Goal: Information Seeking & Learning: Learn about a topic

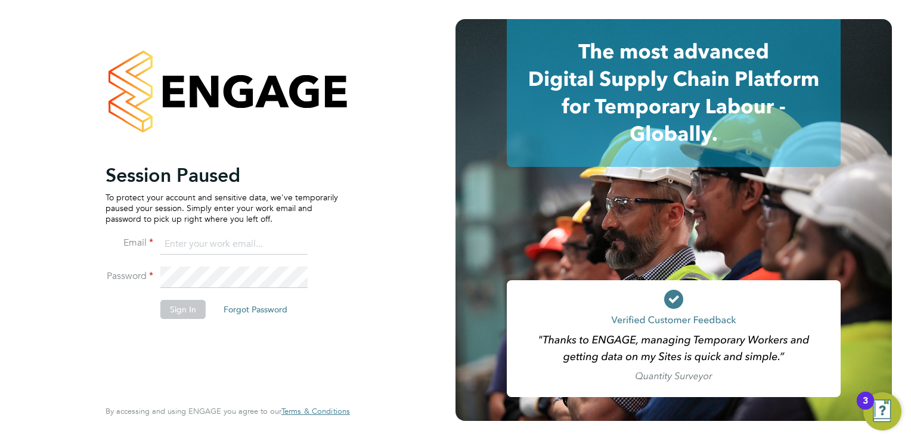
type input "ellis@wearetecrec.com"
click at [174, 313] on button "Sign In" at bounding box center [182, 309] width 45 height 19
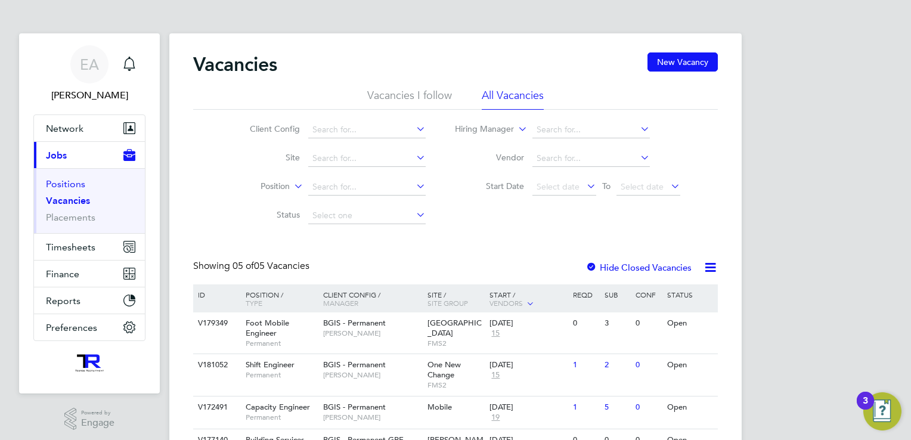
click at [75, 182] on link "Positions" at bounding box center [65, 183] width 39 height 11
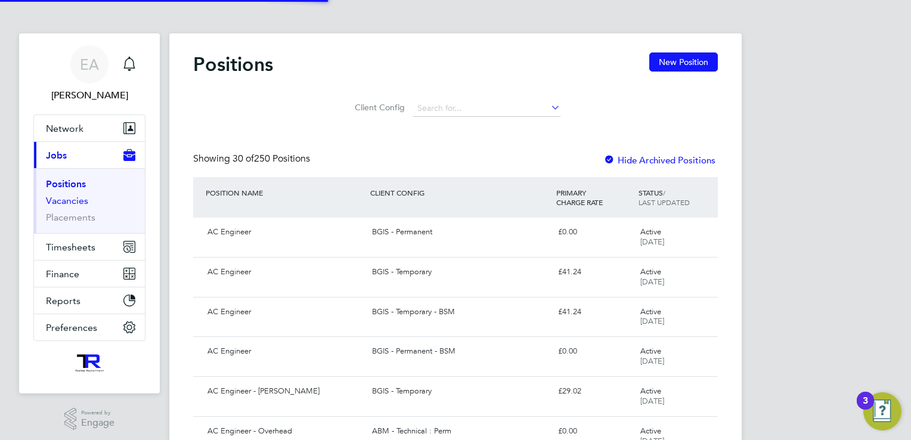
click at [74, 201] on link "Vacancies" at bounding box center [67, 200] width 42 height 11
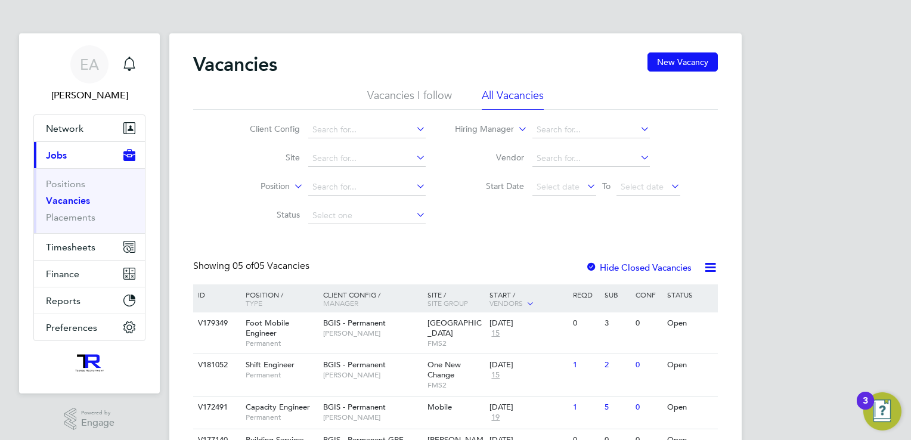
click at [55, 193] on li "Positions" at bounding box center [90, 186] width 89 height 17
click at [63, 187] on link "Positions" at bounding box center [65, 183] width 39 height 11
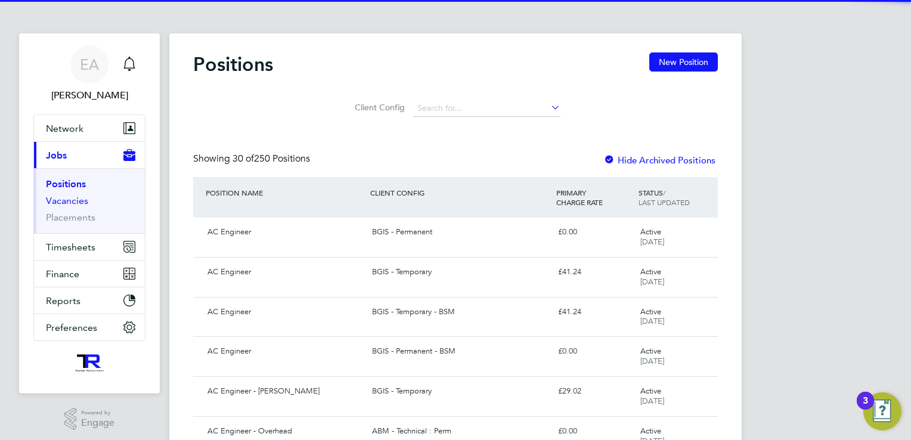
click at [66, 200] on link "Vacancies" at bounding box center [67, 200] width 42 height 11
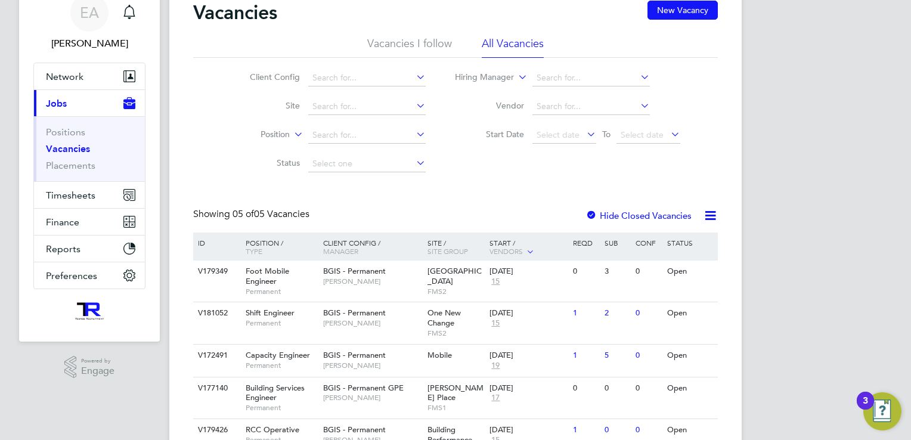
scroll to position [114, 0]
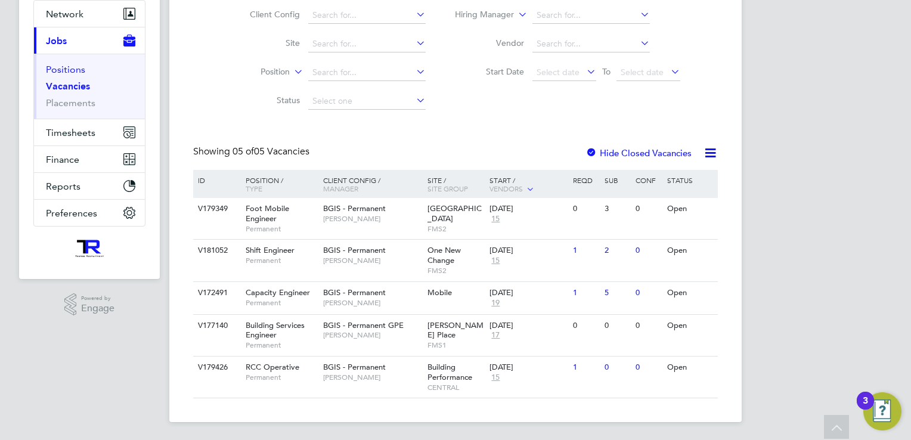
click at [72, 67] on link "Positions" at bounding box center [65, 69] width 39 height 11
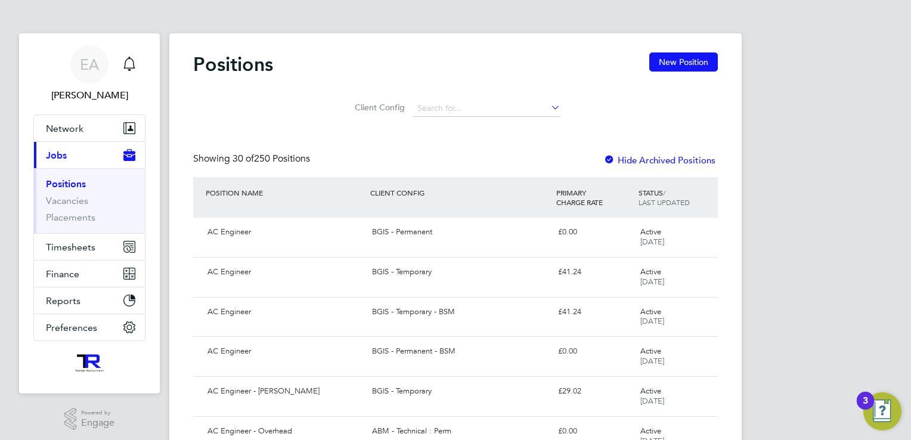
click at [60, 209] on li "Vacancies" at bounding box center [90, 203] width 89 height 17
click at [63, 204] on link "Vacancies" at bounding box center [67, 200] width 42 height 11
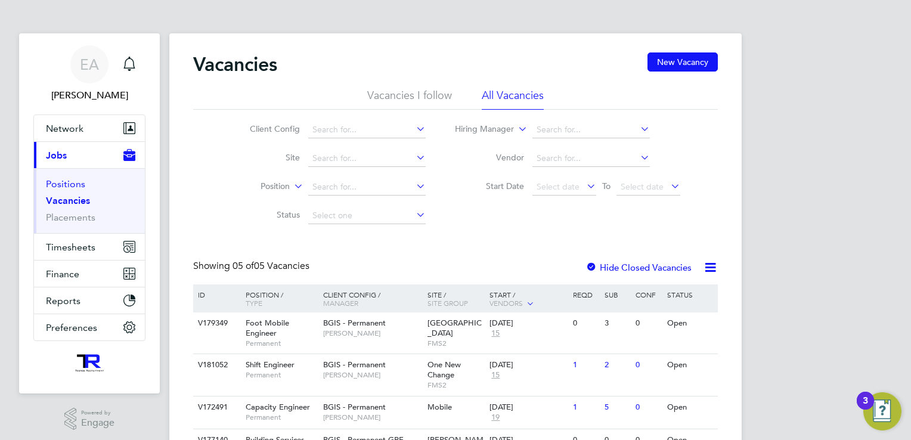
click at [70, 181] on link "Positions" at bounding box center [65, 183] width 39 height 11
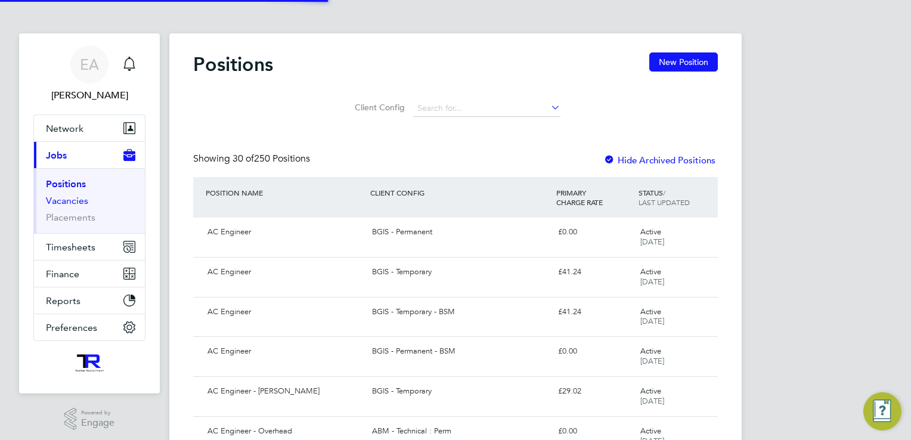
click at [74, 203] on link "Vacancies" at bounding box center [67, 200] width 42 height 11
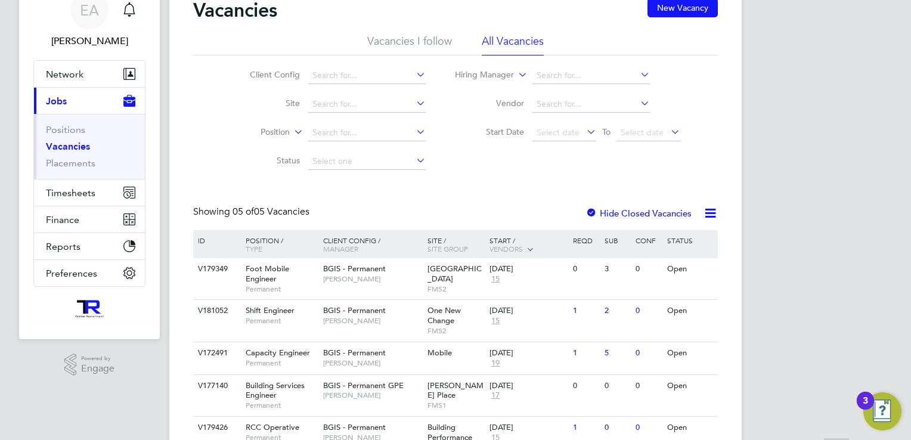
scroll to position [114, 0]
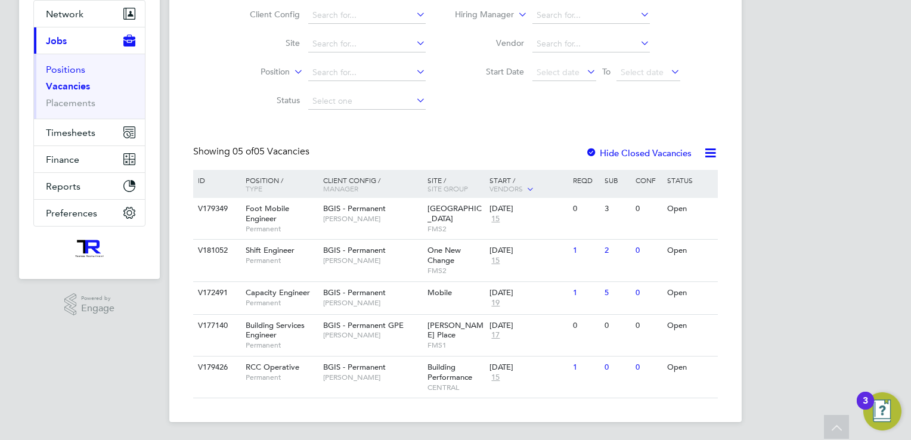
click at [56, 64] on link "Positions" at bounding box center [65, 69] width 39 height 11
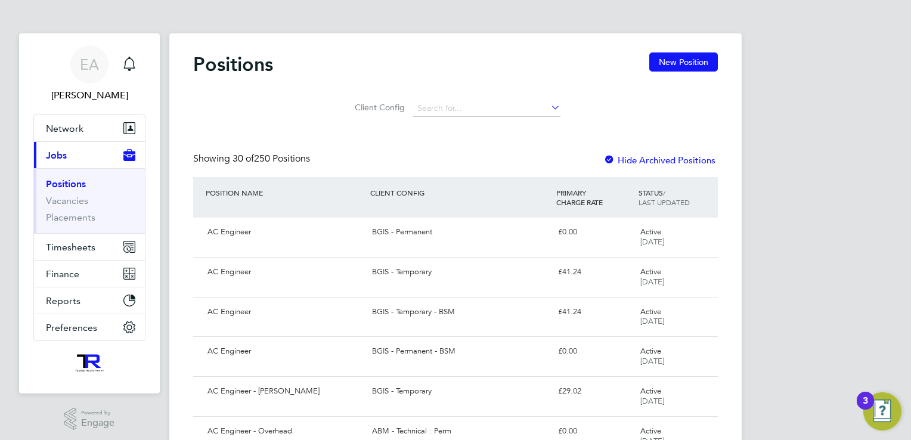
click at [69, 206] on li "Vacancies" at bounding box center [90, 203] width 89 height 17
click at [70, 200] on link "Vacancies" at bounding box center [67, 200] width 42 height 11
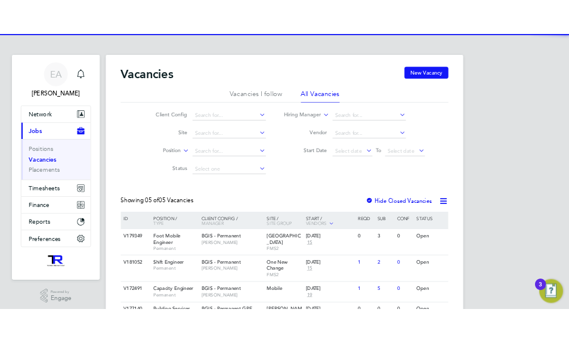
scroll to position [114, 0]
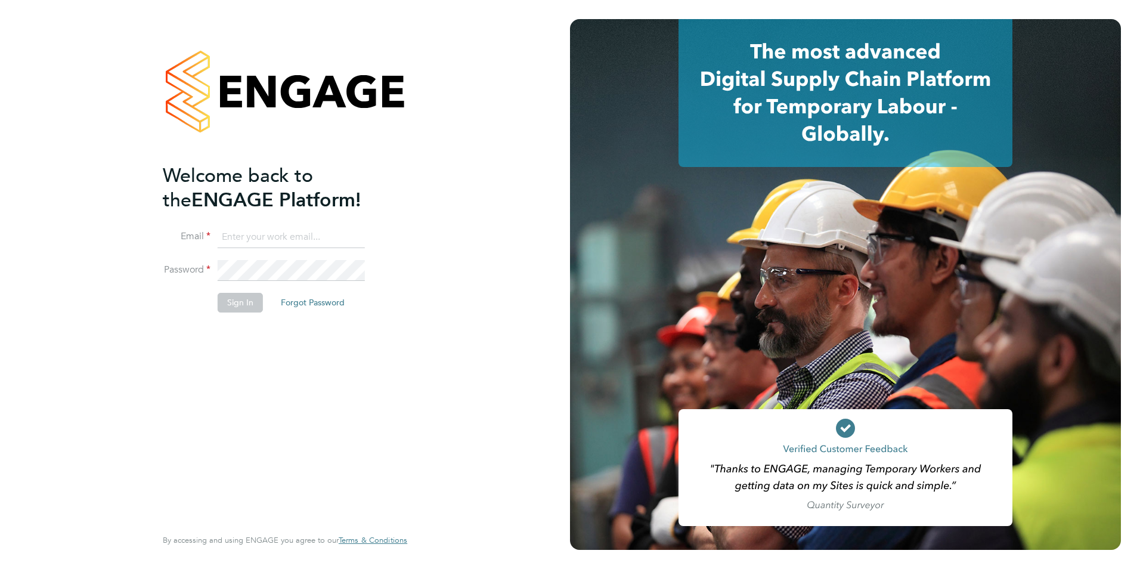
type input "ellis@wearetecrec.com"
click at [243, 300] on button "Sign In" at bounding box center [240, 302] width 45 height 19
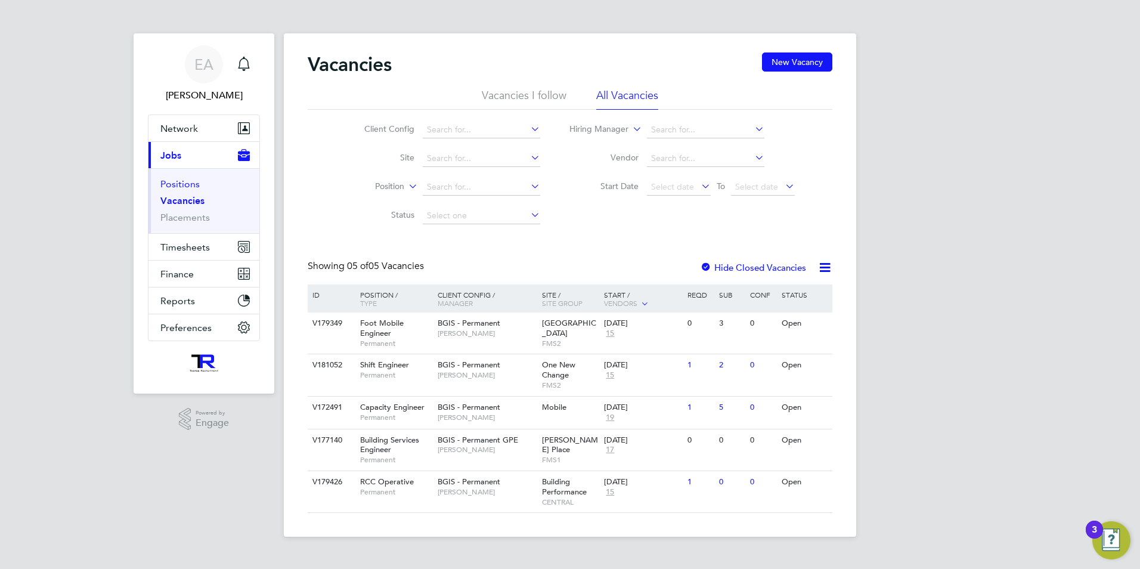
click at [197, 178] on link "Positions" at bounding box center [179, 183] width 39 height 11
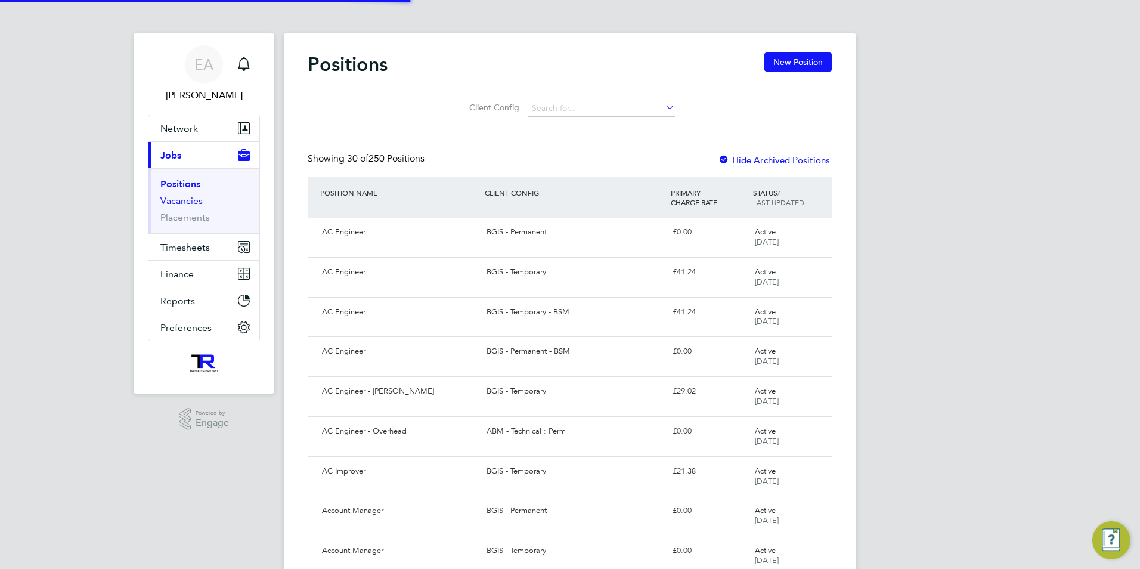
click at [192, 199] on link "Vacancies" at bounding box center [181, 200] width 42 height 11
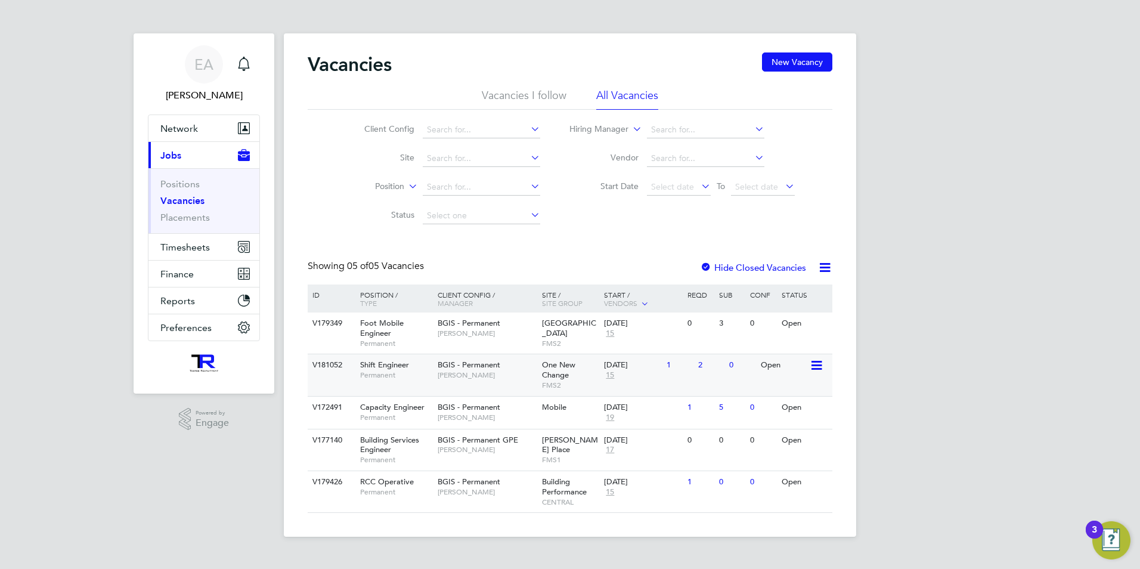
click at [381, 367] on span "Shift Engineer" at bounding box center [384, 364] width 49 height 10
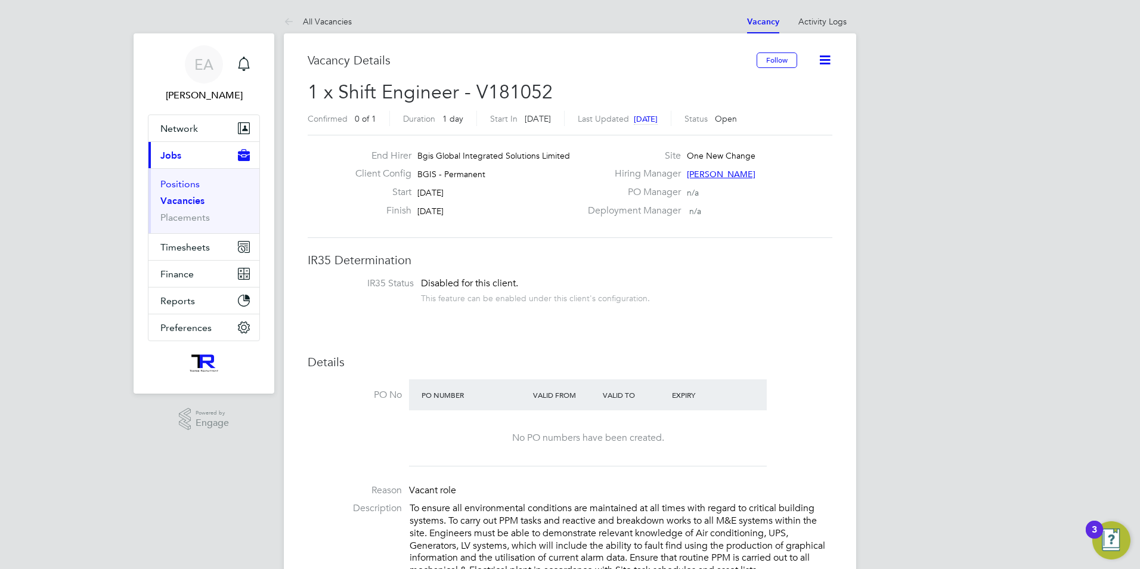
click at [188, 188] on link "Positions" at bounding box center [179, 183] width 39 height 11
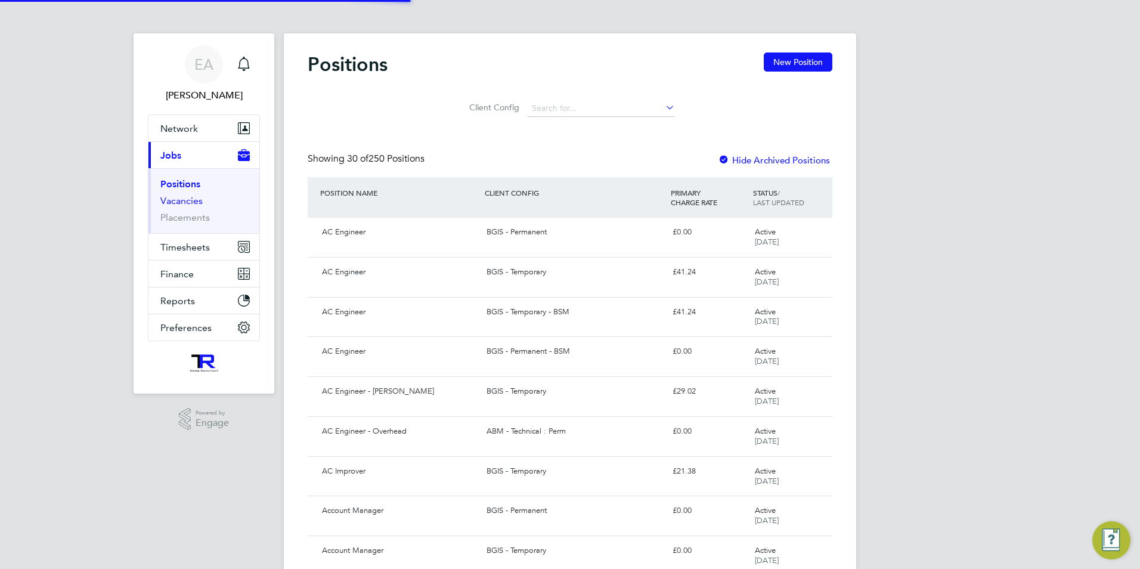
click at [170, 200] on link "Vacancies" at bounding box center [181, 200] width 42 height 11
